Goal: Check status: Check status

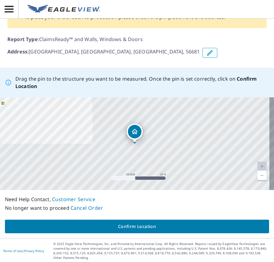
scroll to position [35, 0]
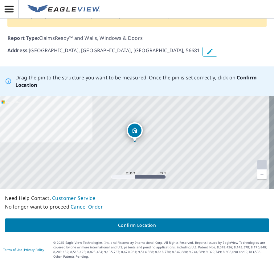
click at [206, 52] on icon "button" at bounding box center [209, 51] width 7 height 7
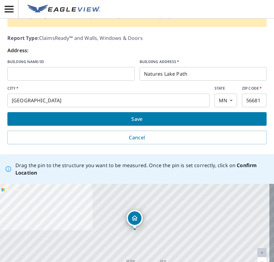
click at [101, 47] on p "Address:" at bounding box center [136, 50] width 259 height 7
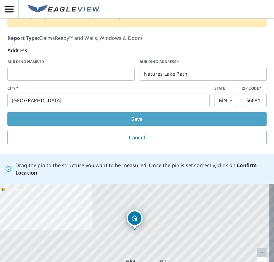
click at [140, 118] on span "Save" at bounding box center [137, 118] width 250 height 9
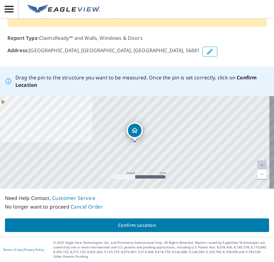
click at [130, 222] on span "Confirm Location" at bounding box center [137, 225] width 255 height 8
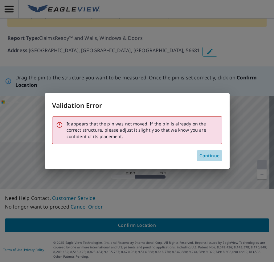
click at [211, 156] on span "Continue" at bounding box center [210, 156] width 20 height 8
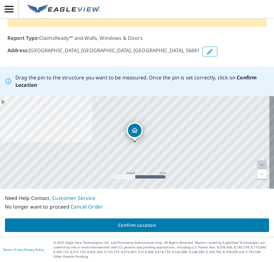
drag, startPoint x: 139, startPoint y: 51, endPoint x: 107, endPoint y: 134, distance: 88.8
click at [109, 149] on div "Report 67770706 is on hold, unable to identify address To place your order back…" at bounding box center [137, 110] width 274 height 253
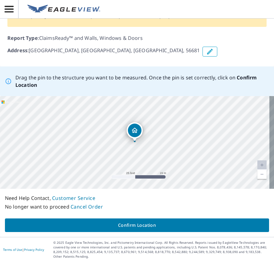
click at [258, 174] on link "Current Level 20, Zoom Out" at bounding box center [262, 173] width 9 height 9
click at [258, 174] on link "Current Level 19, Zoom Out" at bounding box center [262, 173] width 9 height 9
click at [258, 174] on link "Current Level 18, Zoom Out" at bounding box center [262, 173] width 9 height 9
click at [258, 163] on link "Current Level 17, Zoom In" at bounding box center [262, 164] width 9 height 9
click at [258, 163] on link "Current Level 18, Zoom In" at bounding box center [262, 164] width 9 height 9
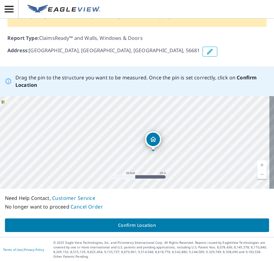
drag, startPoint x: 147, startPoint y: 145, endPoint x: 114, endPoint y: 106, distance: 50.5
click at [114, 106] on div "[GEOGRAPHIC_DATA]" at bounding box center [137, 142] width 274 height 93
drag, startPoint x: 103, startPoint y: 134, endPoint x: 87, endPoint y: 96, distance: 41.2
click at [87, 96] on div "Drag the pin to the structure you want to be measured. Once the pin is set corr…" at bounding box center [137, 151] width 274 height 170
drag, startPoint x: 77, startPoint y: 131, endPoint x: 89, endPoint y: 84, distance: 48.5
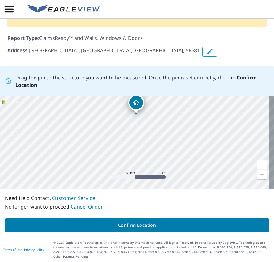
click at [89, 84] on div "Drag the pin to the structure you want to be measured. Once the pin is set corr…" at bounding box center [137, 151] width 274 height 170
click at [182, 40] on p "Report Type : ClaimsReady™ and Walls, Windows & Doors" at bounding box center [136, 37] width 259 height 7
click at [95, 110] on div "[GEOGRAPHIC_DATA]" at bounding box center [137, 142] width 274 height 93
drag, startPoint x: 197, startPoint y: 157, endPoint x: 192, endPoint y: 140, distance: 17.3
click at [192, 140] on div "[GEOGRAPHIC_DATA]" at bounding box center [137, 142] width 274 height 93
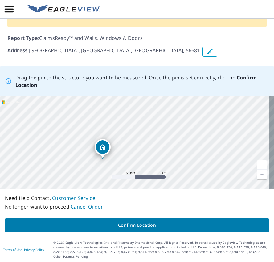
drag, startPoint x: 145, startPoint y: 100, endPoint x: 106, endPoint y: 149, distance: 61.9
click at [106, 149] on div "[GEOGRAPHIC_DATA]" at bounding box center [137, 142] width 274 height 93
click at [258, 177] on link "Current Level 19, Zoom Out" at bounding box center [262, 173] width 9 height 9
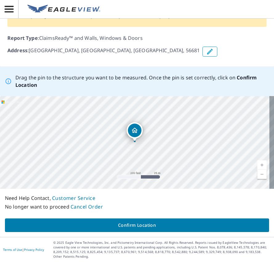
click at [133, 226] on span "Confirm Location" at bounding box center [137, 225] width 255 height 8
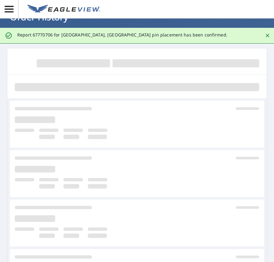
scroll to position [11, 0]
